Goal: Navigation & Orientation: Find specific page/section

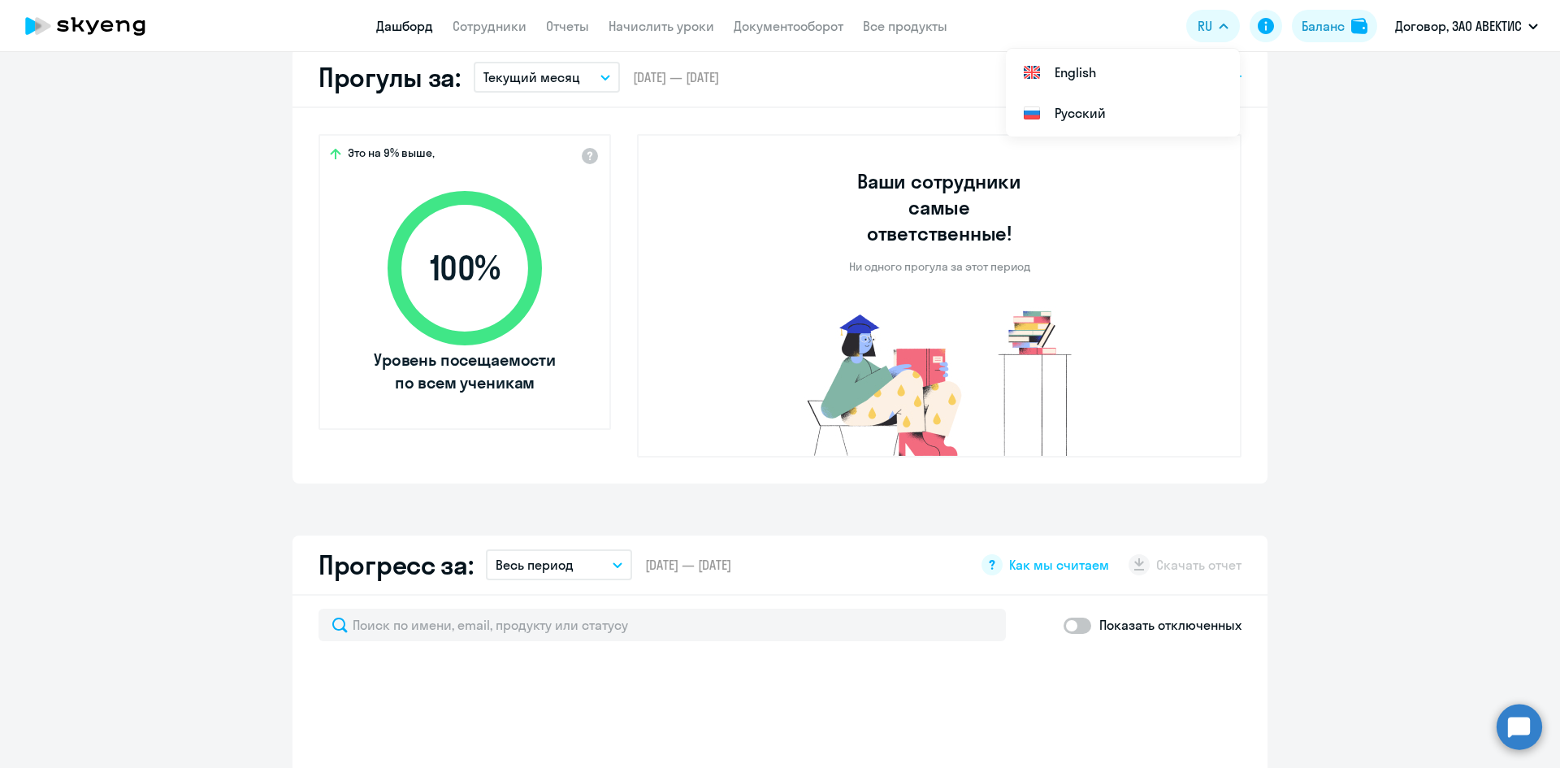
scroll to position [487, 0]
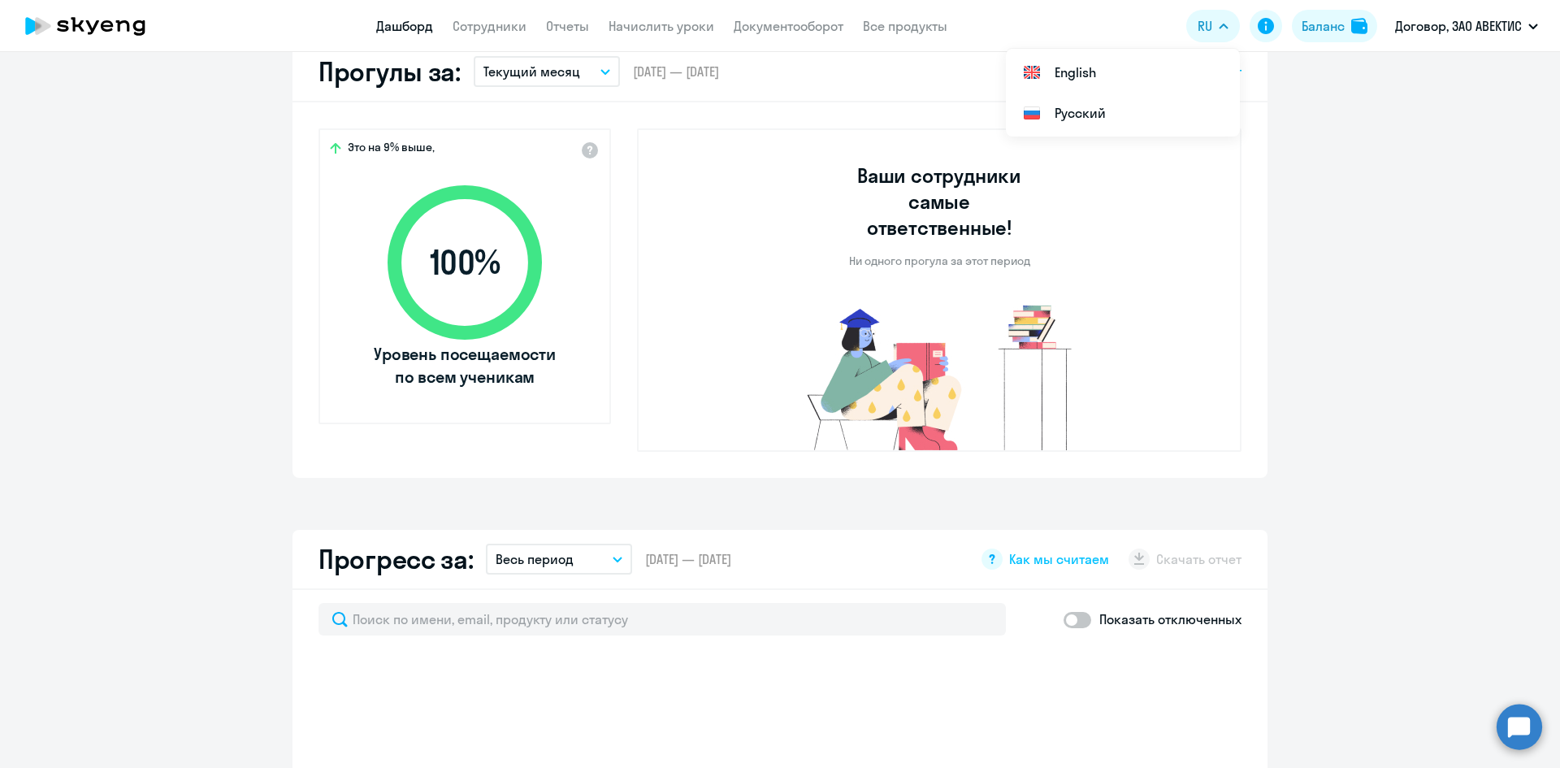
select select "30"
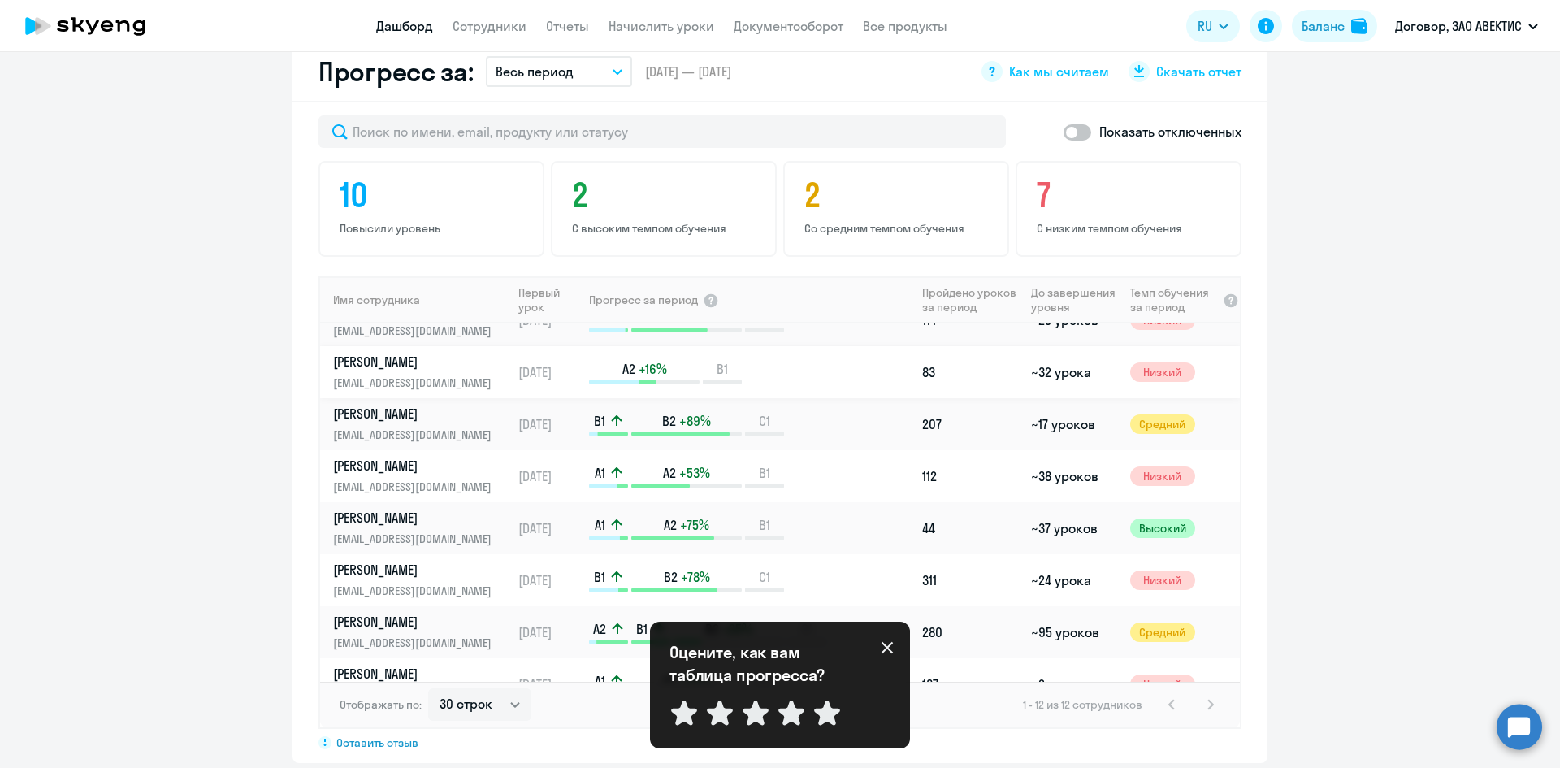
scroll to position [162, 0]
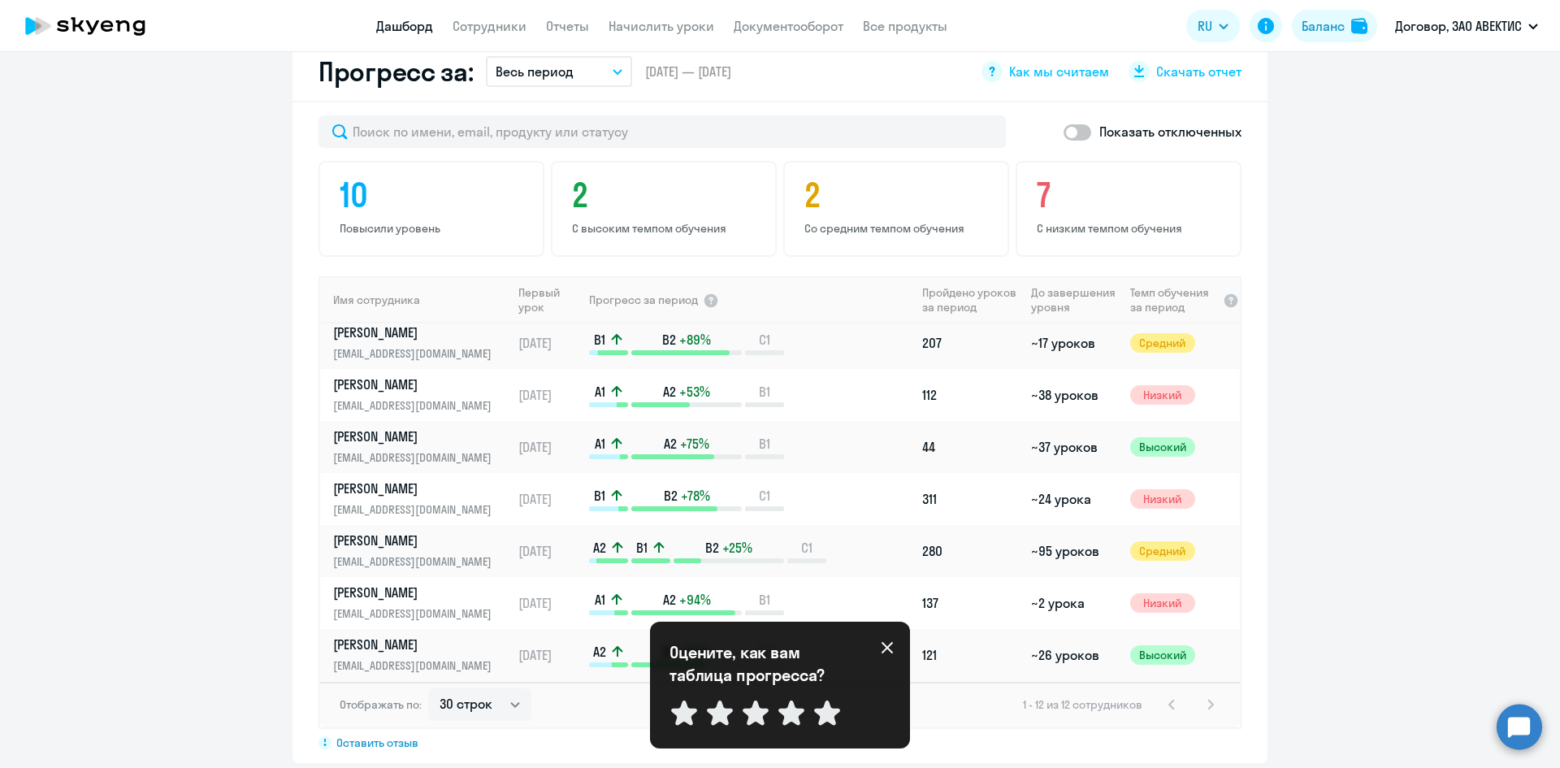
click at [883, 647] on icon at bounding box center [886, 647] width 13 height 13
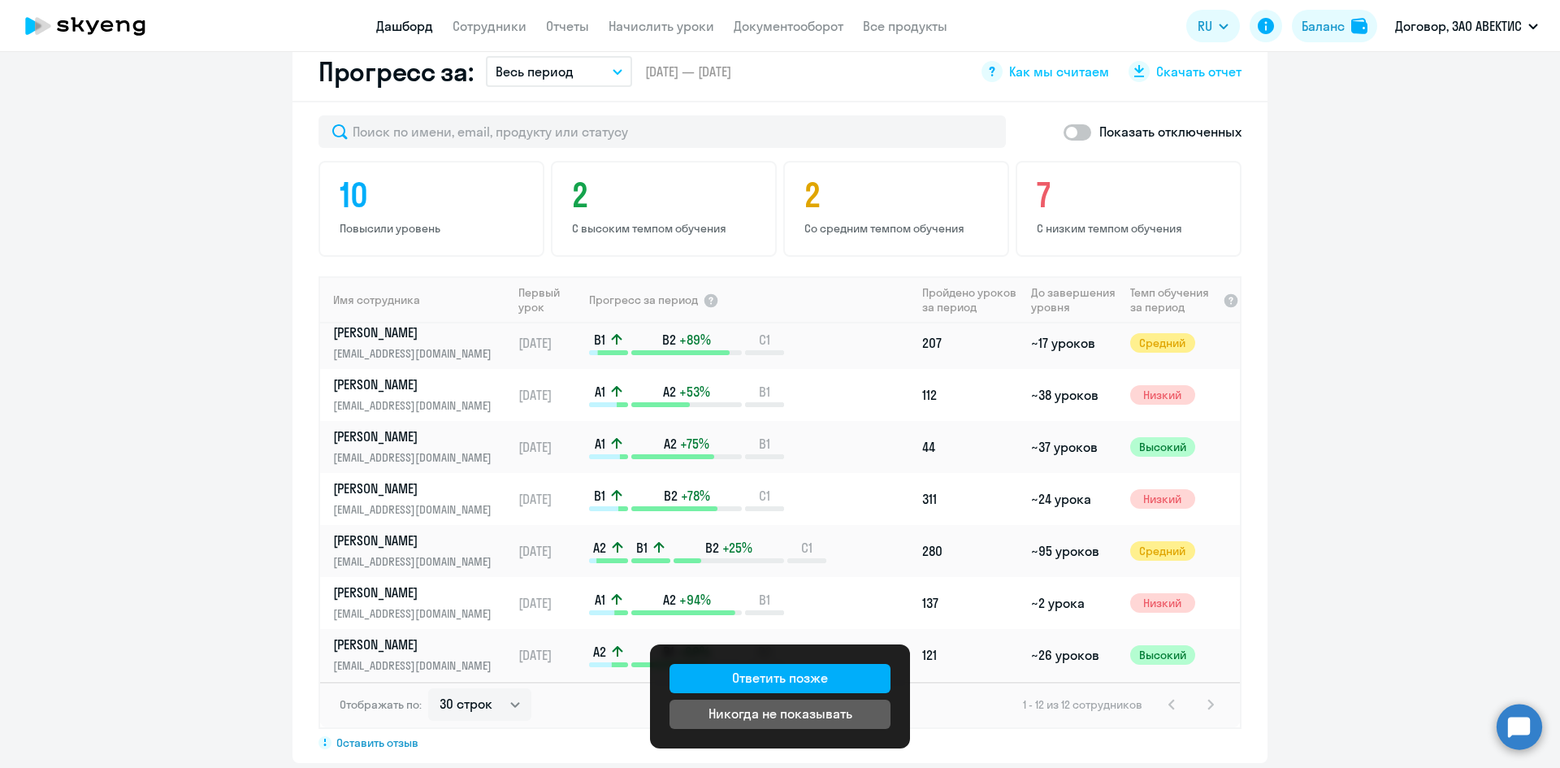
click at [1357, 599] on app-progress-dashboard "Прогресс за: Весь период – [DATE] — [DATE] Как мы считаем Скачать отчет Показат…" at bounding box center [780, 402] width 1560 height 720
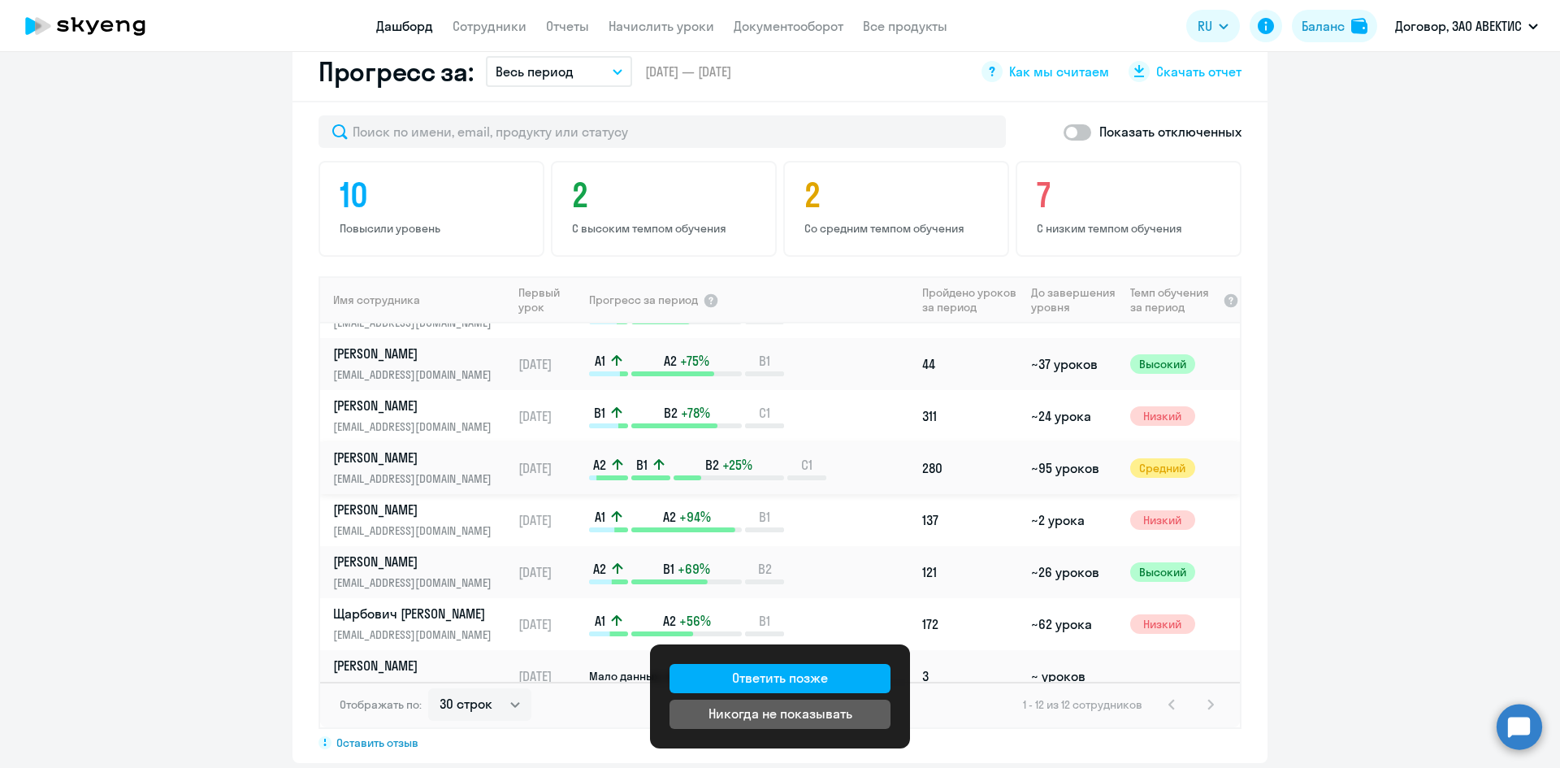
scroll to position [266, 0]
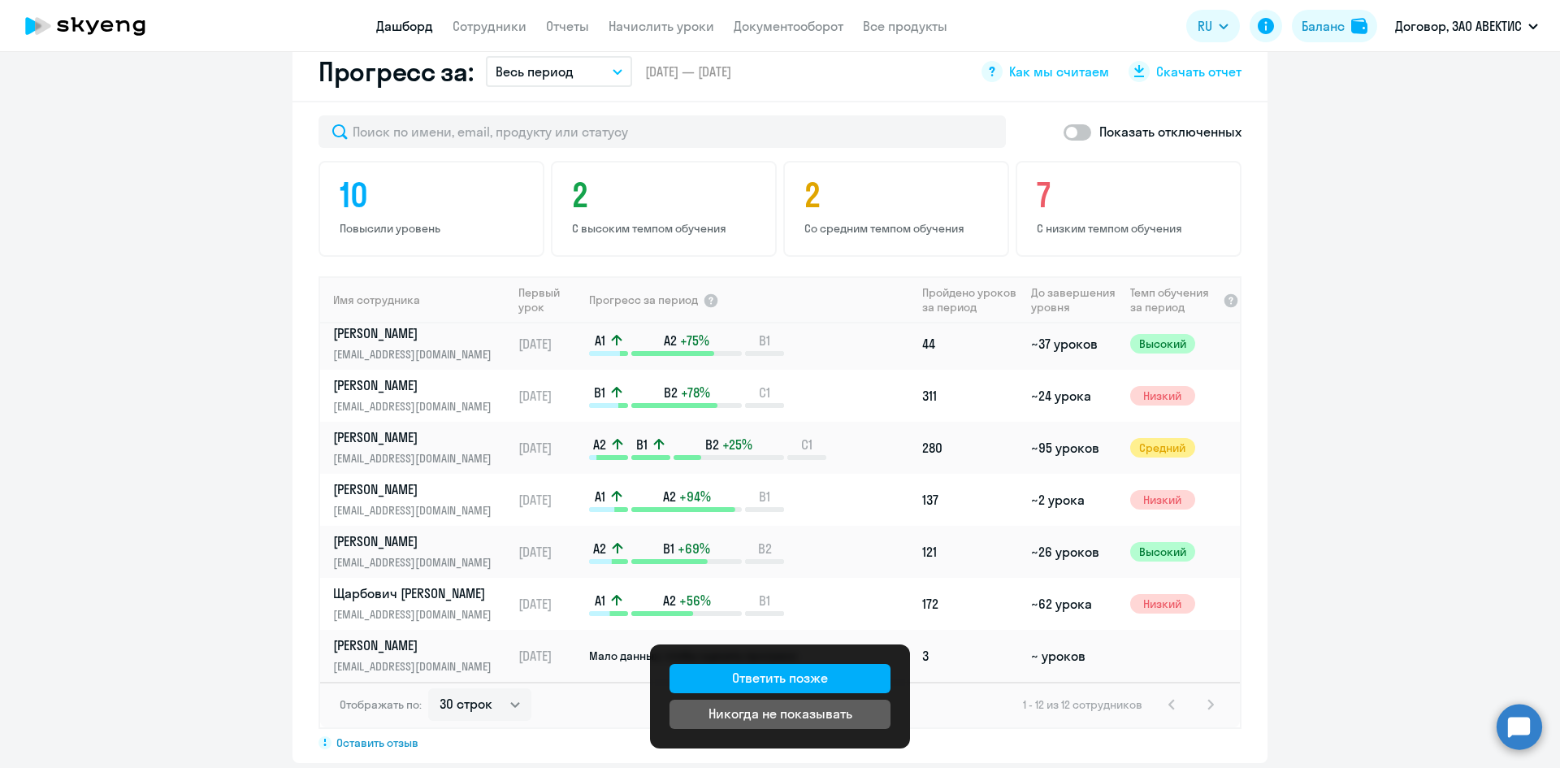
click at [687, 17] on app-menu-item-link "Начислить уроки" at bounding box center [661, 26] width 106 height 20
click at [683, 30] on link "Начислить уроки" at bounding box center [661, 26] width 106 height 16
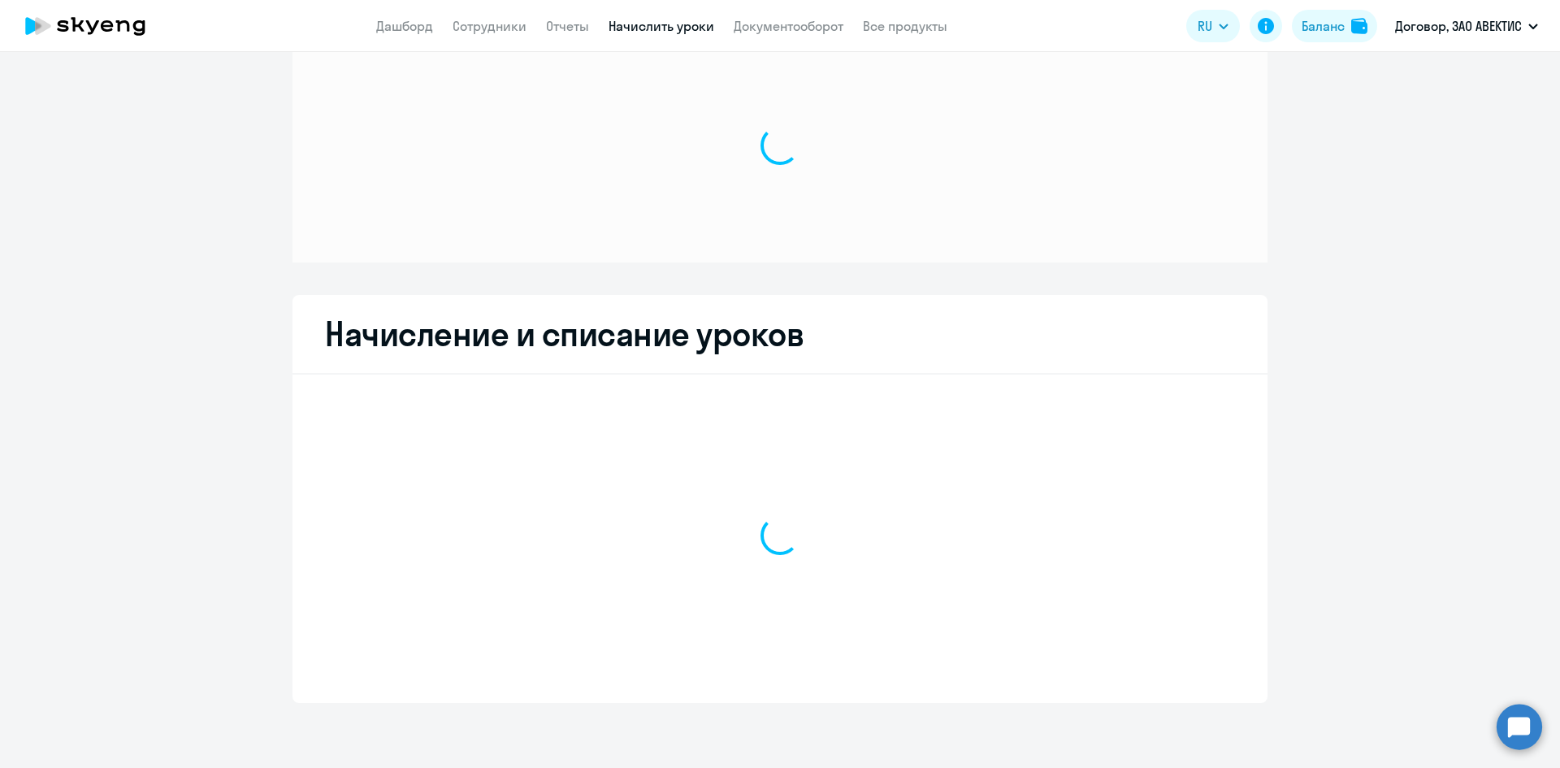
scroll to position [48, 0]
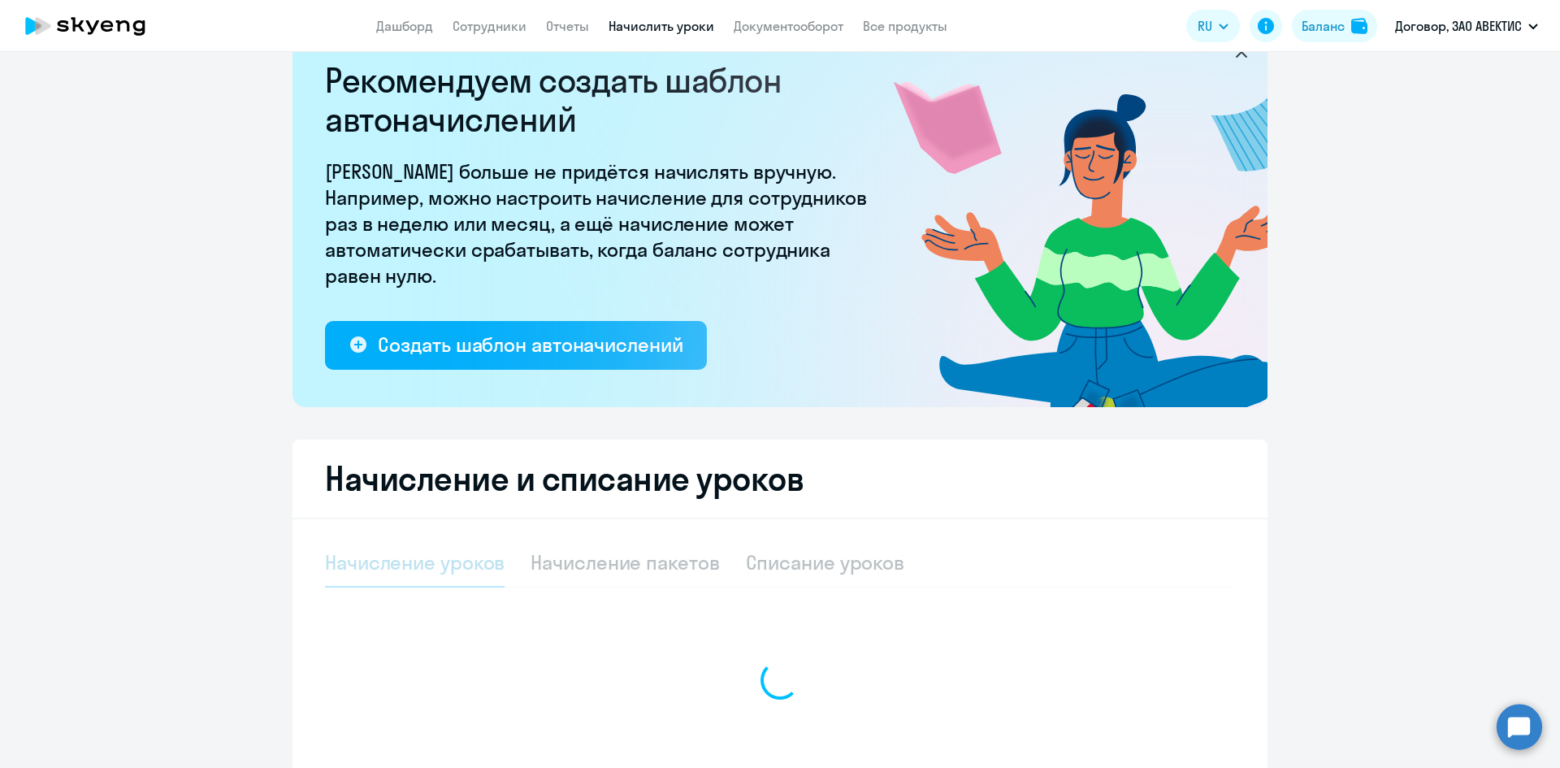
select select "10"
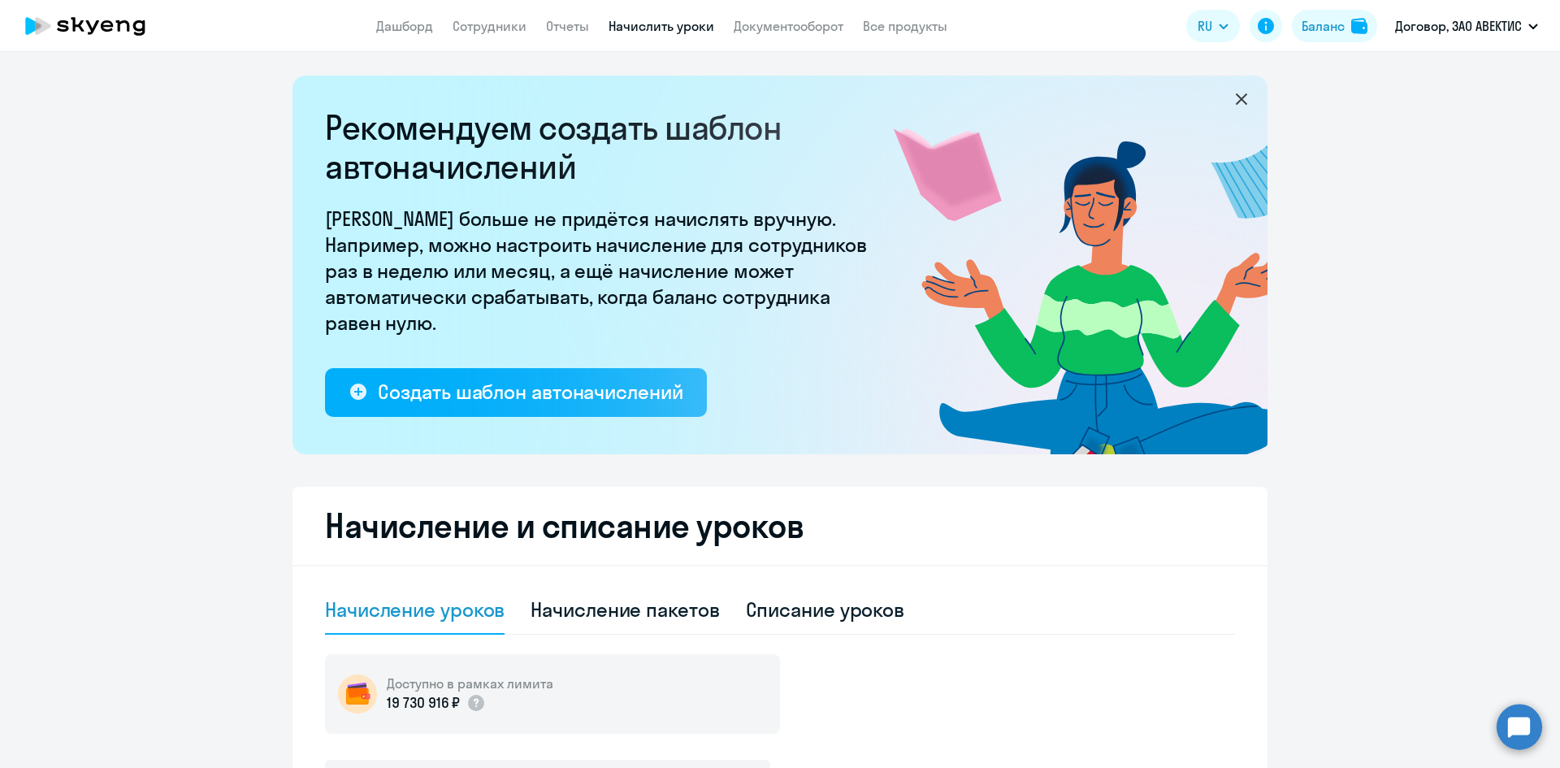
scroll to position [0, 0]
click at [1473, 19] on p "Договор, ЗАО АВЕКТИС" at bounding box center [1458, 25] width 127 height 19
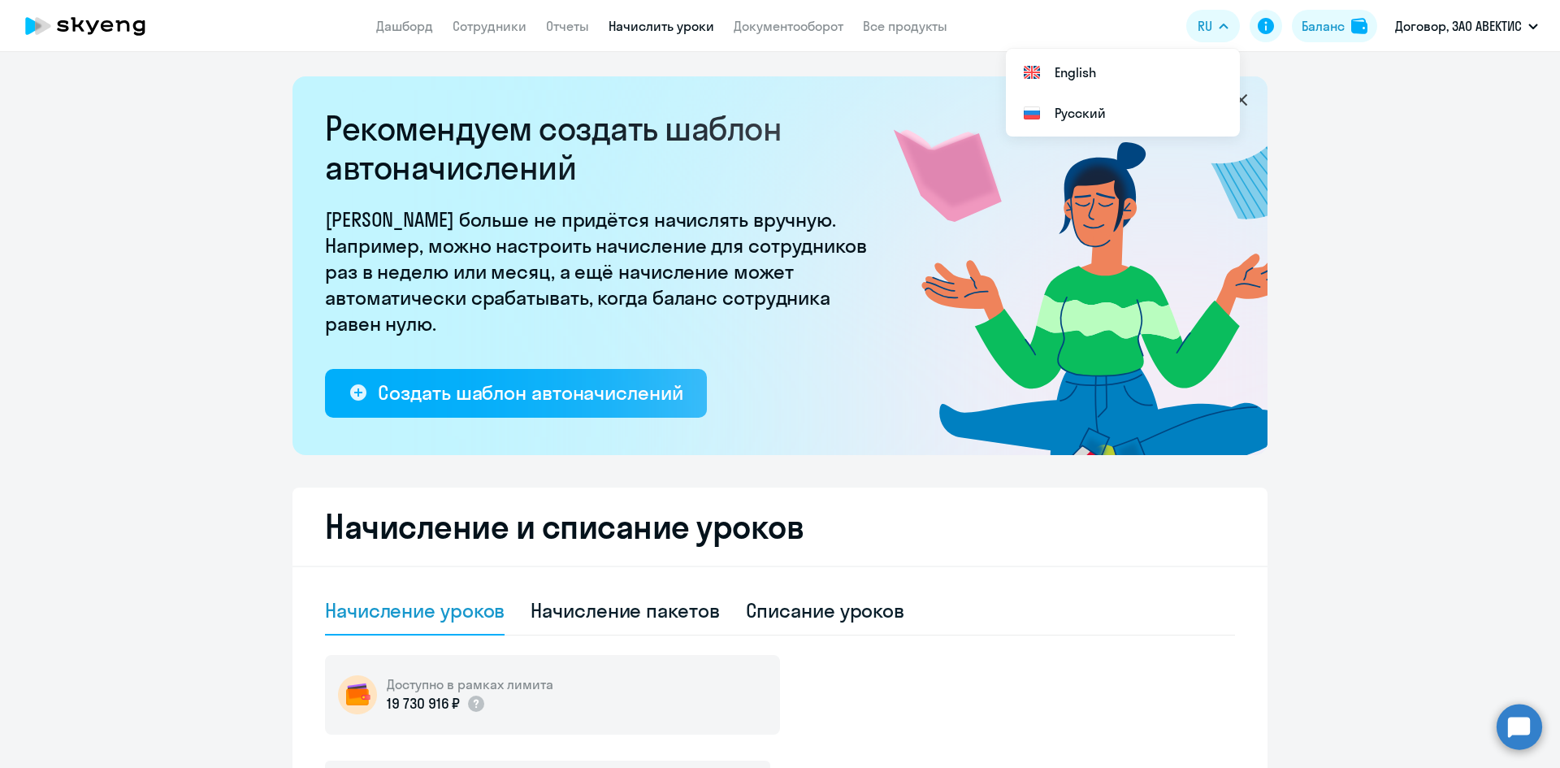
click at [372, 28] on app-header "Дашборд Сотрудники Отчеты Начислить уроки Документооборот Все продукты Дашборд …" at bounding box center [780, 26] width 1560 height 52
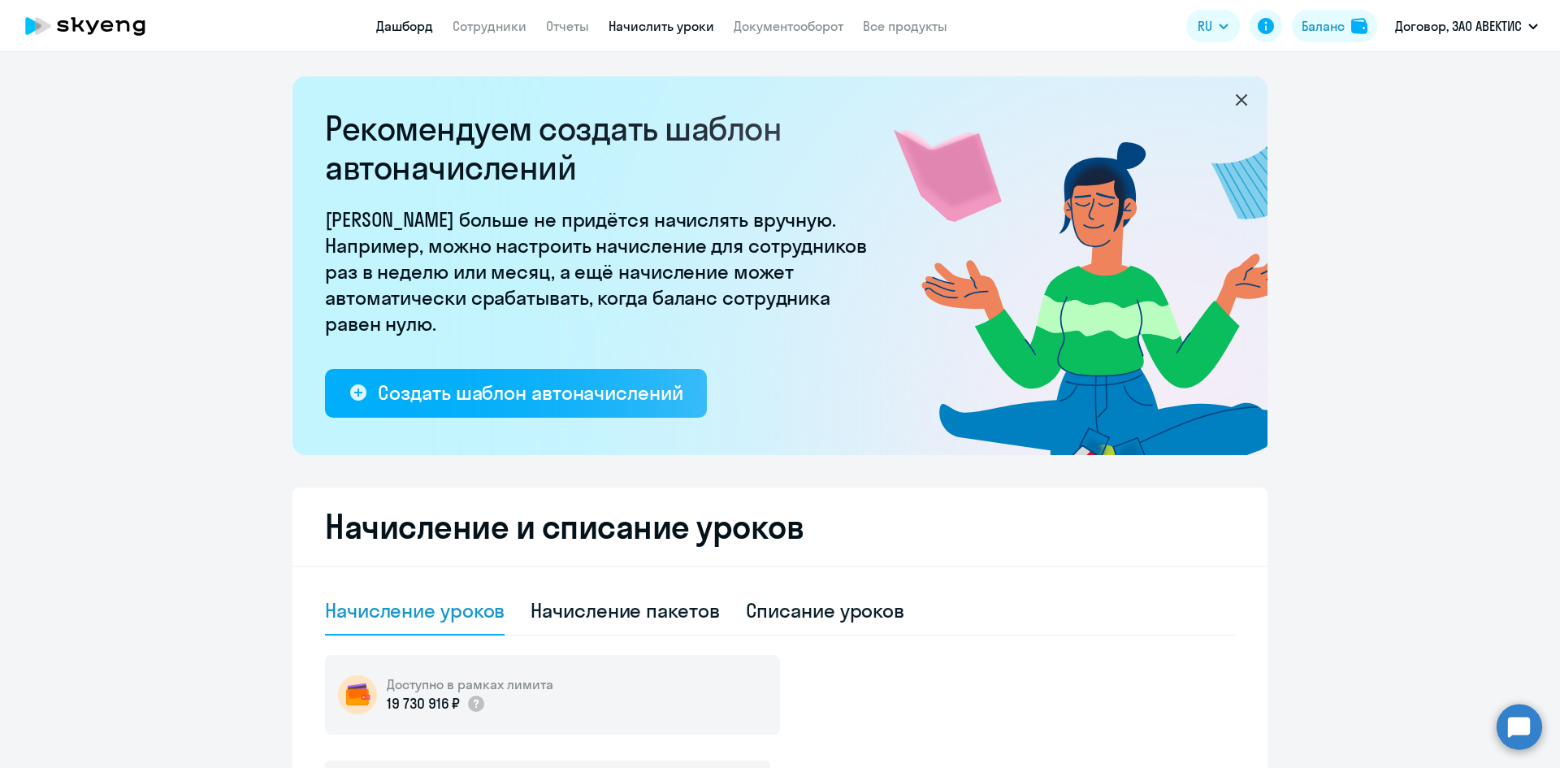
click at [394, 26] on link "Дашборд" at bounding box center [404, 26] width 57 height 16
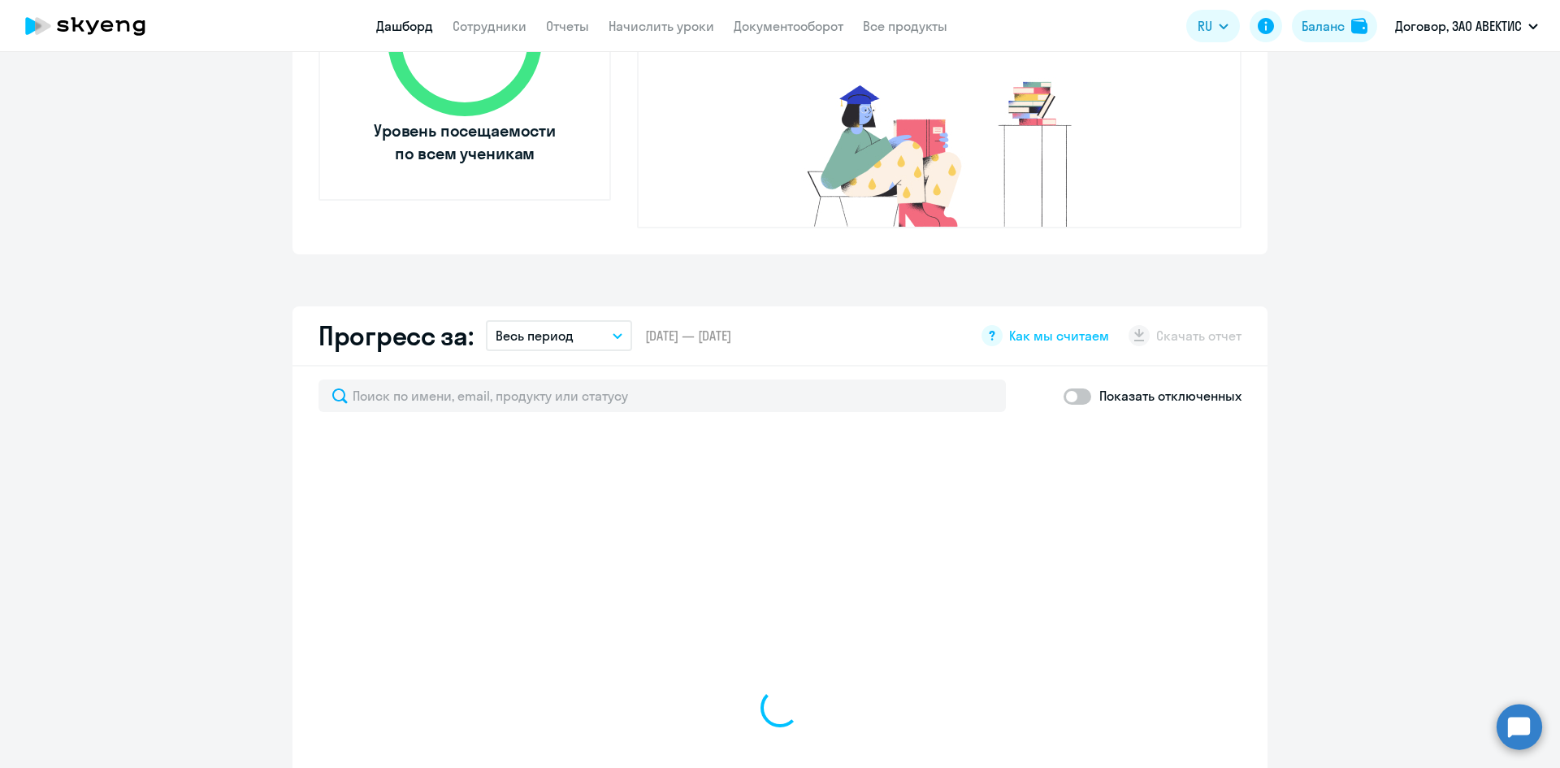
scroll to position [731, 0]
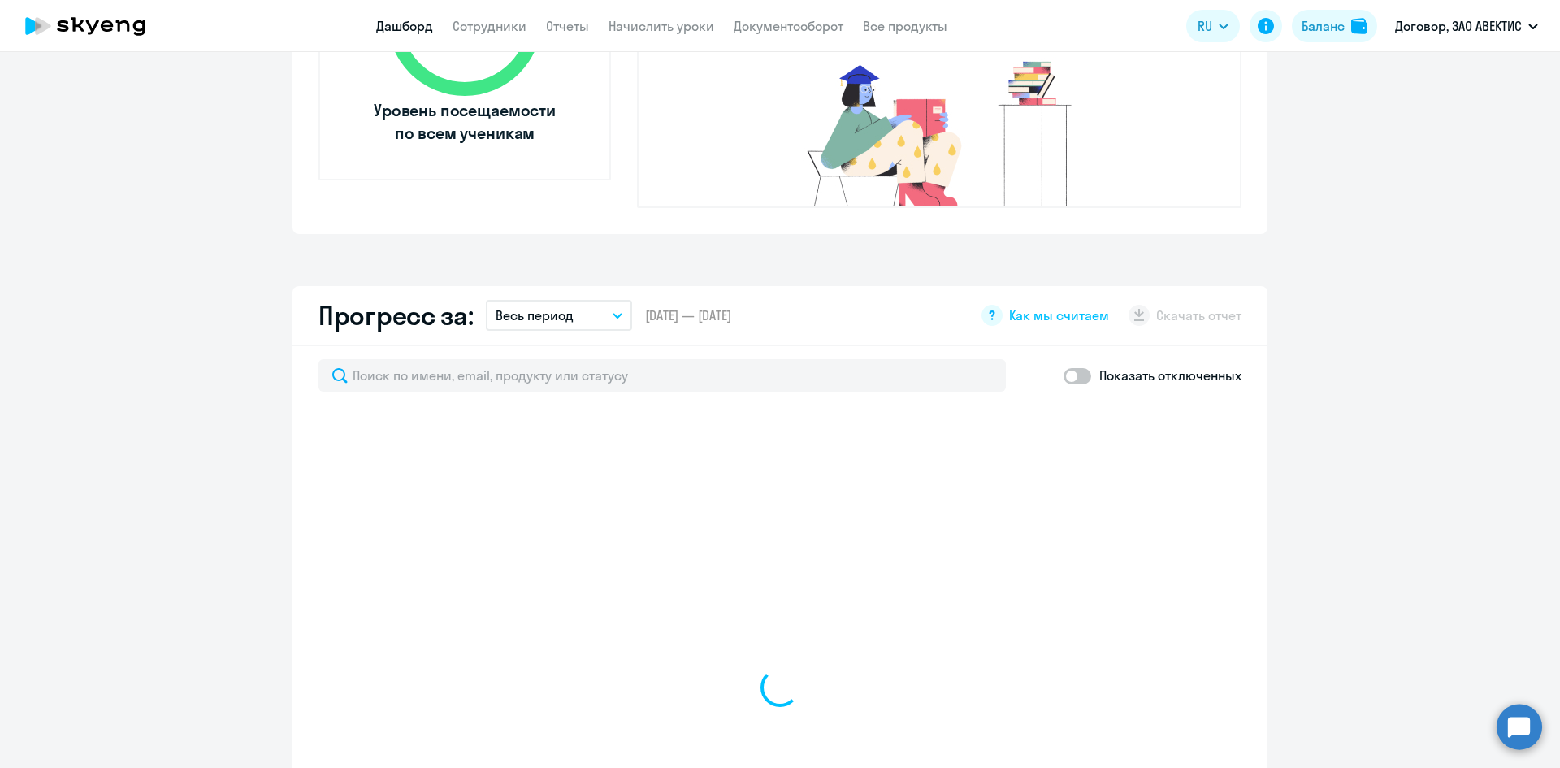
select select "30"
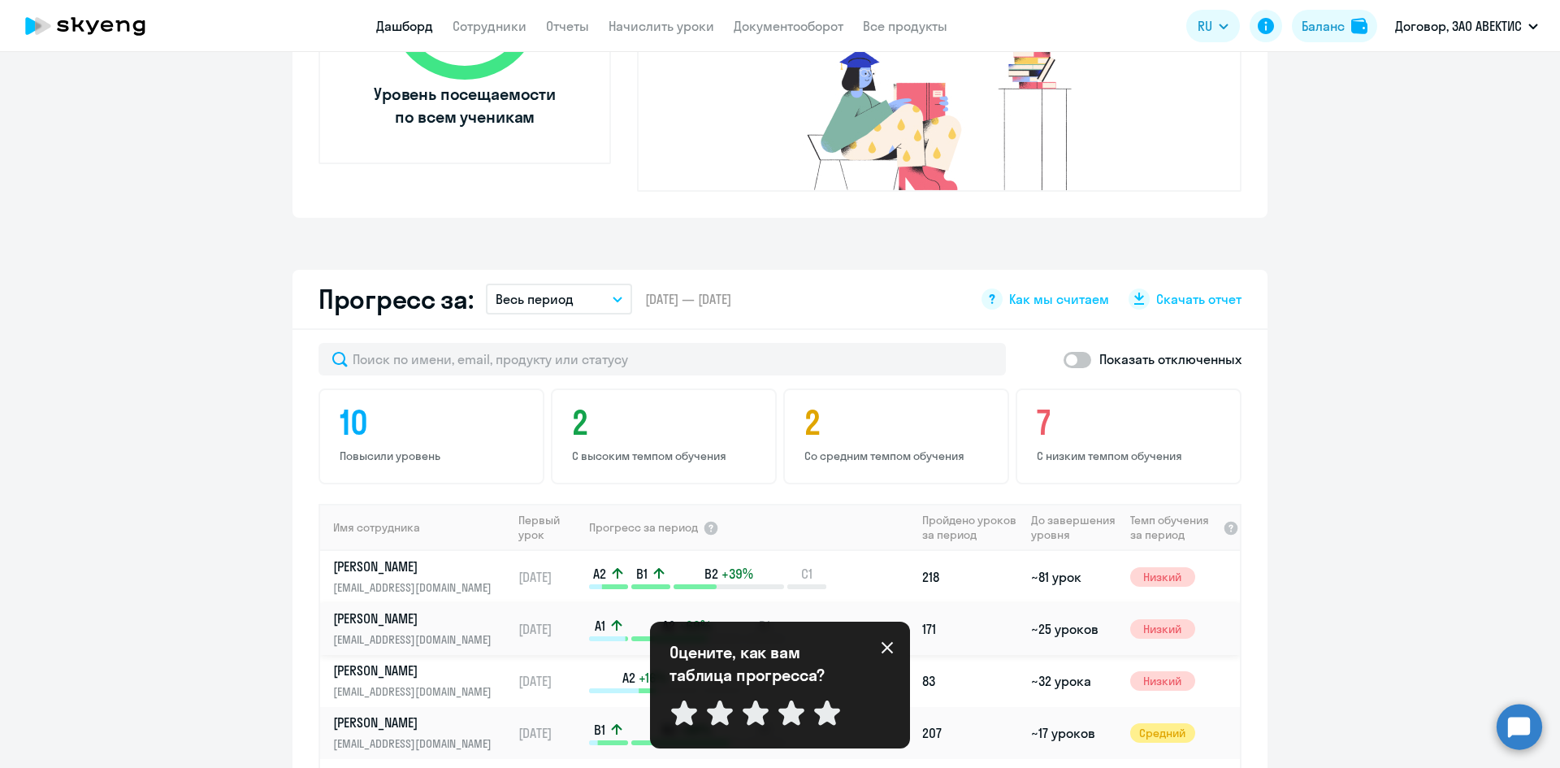
scroll to position [81, 0]
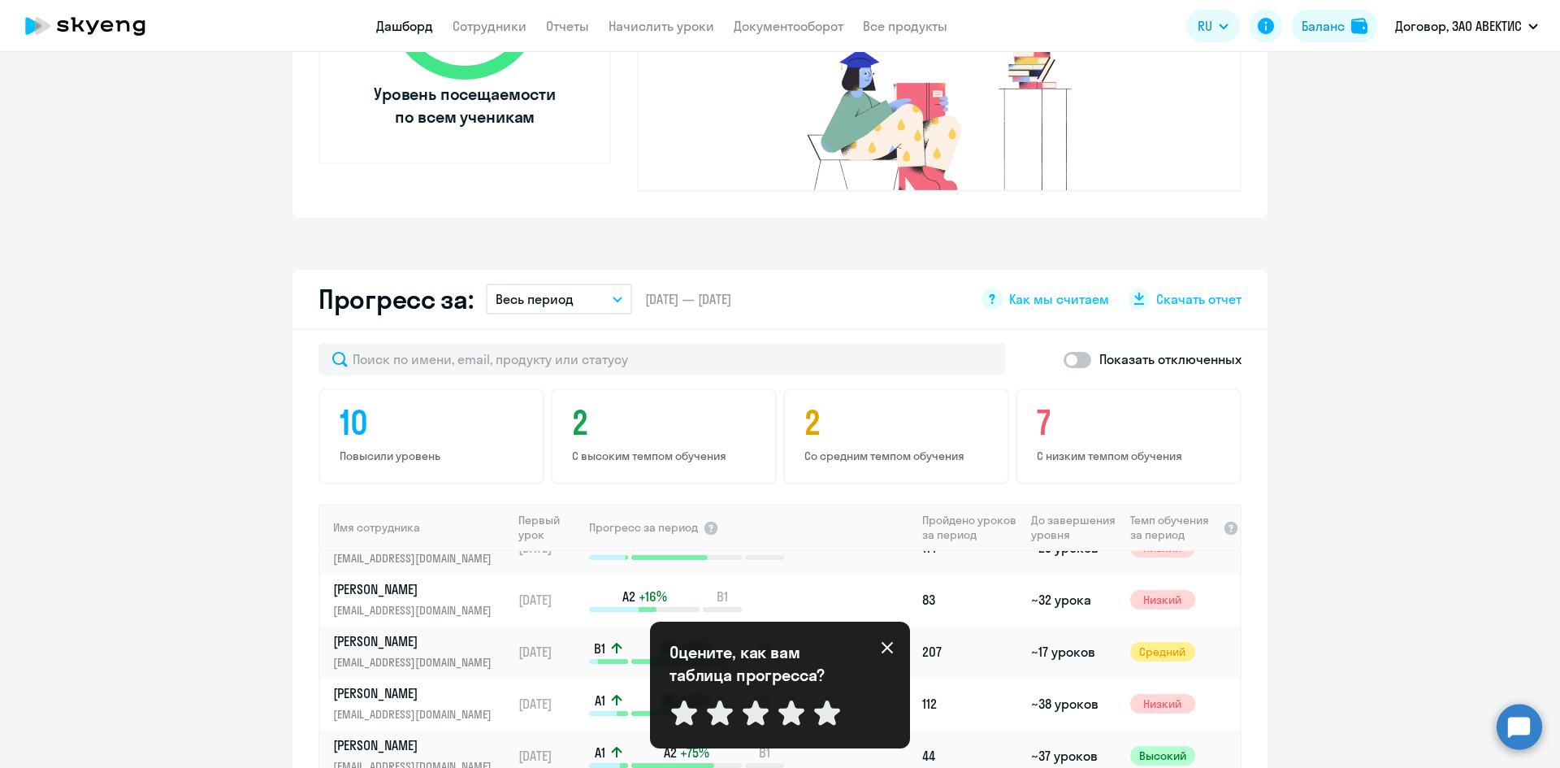
click at [887, 647] on icon at bounding box center [886, 647] width 11 height 11
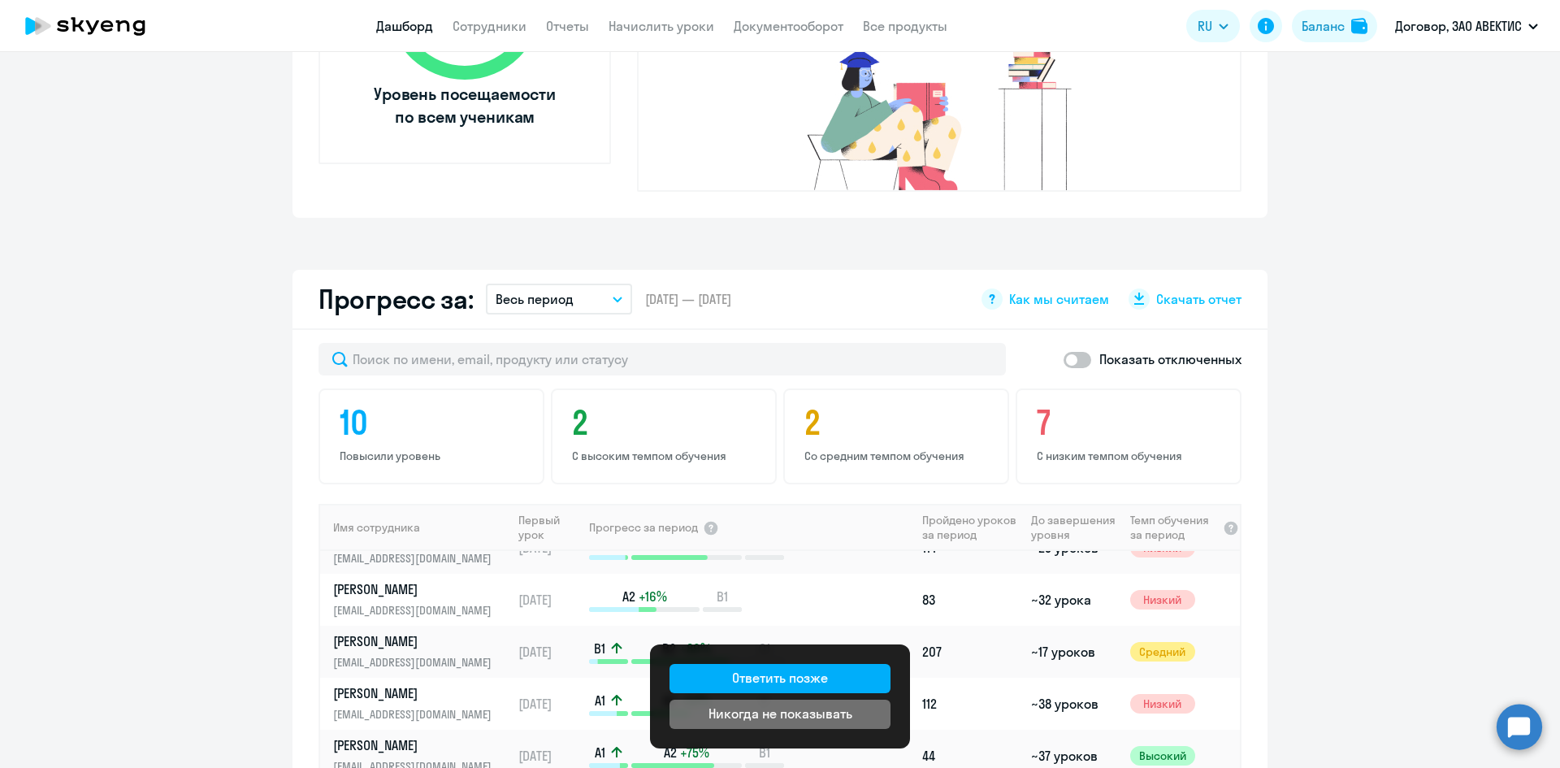
click at [815, 716] on div "Никогда не показывать" at bounding box center [780, 712] width 144 height 19
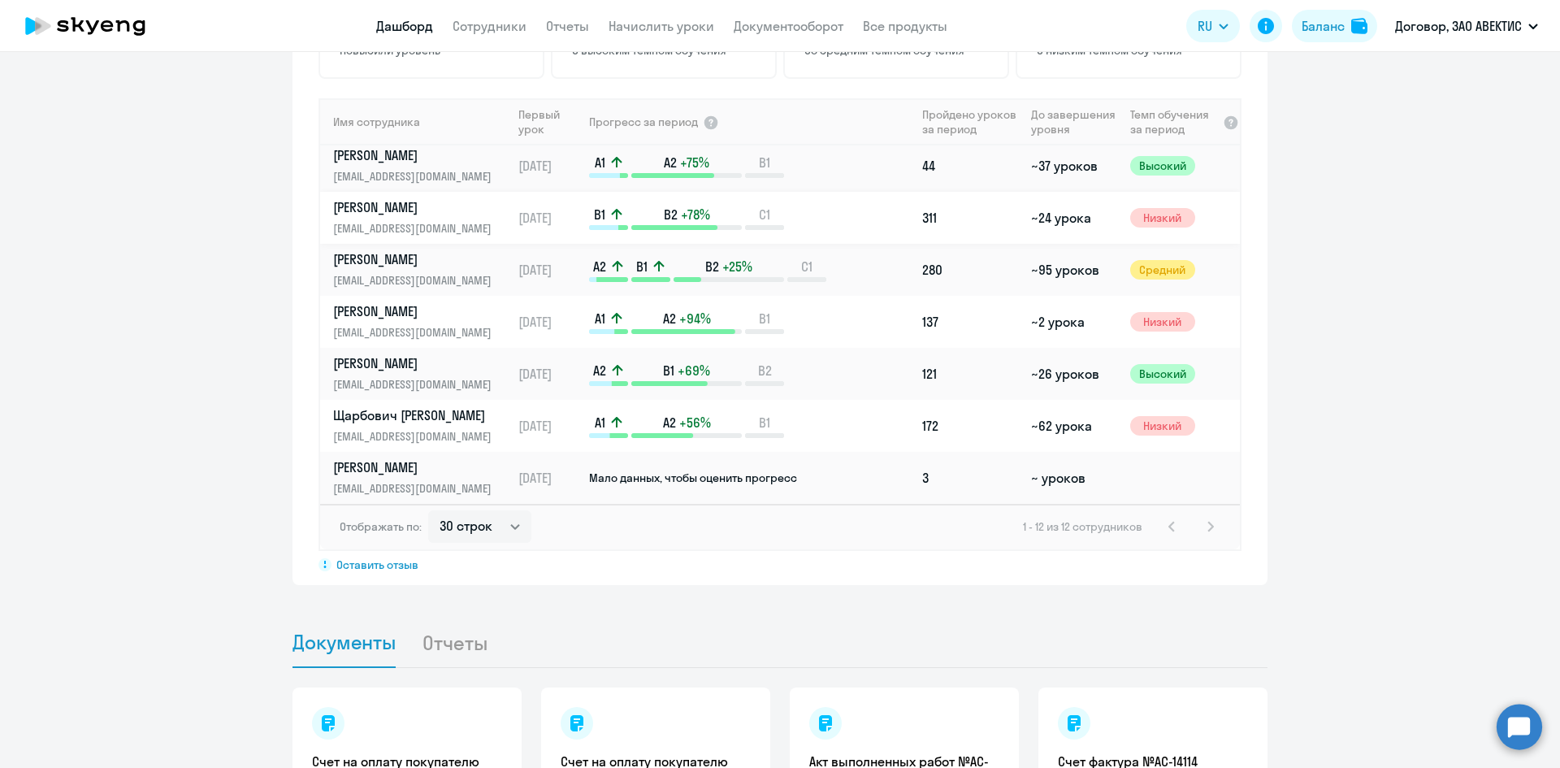
scroll to position [1153, 0]
